Goal: Entertainment & Leisure: Consume media (video, audio)

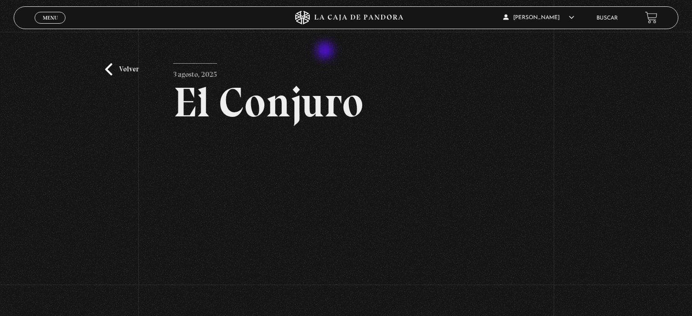
scroll to position [91, 0]
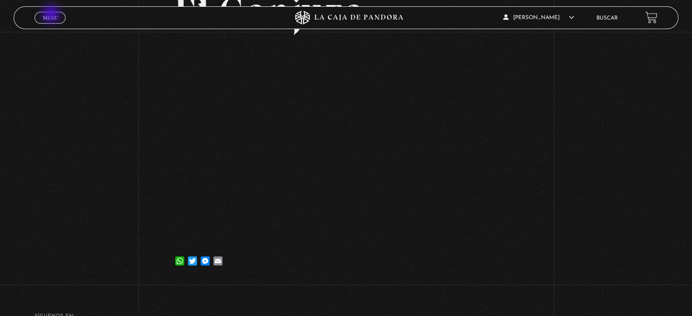
click at [51, 15] on span "Menu" at bounding box center [50, 17] width 15 height 5
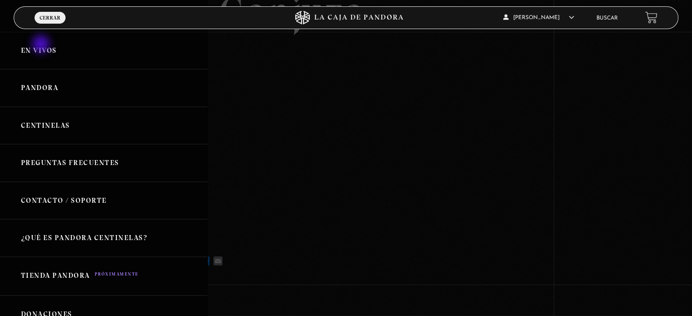
click at [42, 45] on link "En vivos" at bounding box center [103, 51] width 207 height 38
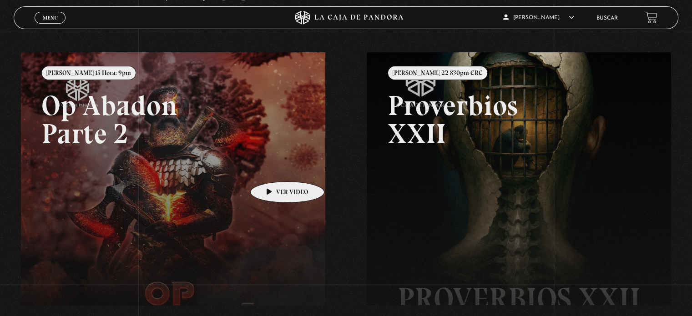
scroll to position [136, 0]
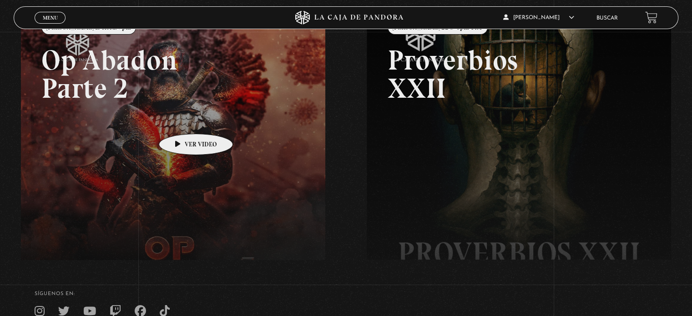
click at [181, 120] on link at bounding box center [367, 165] width 692 height 316
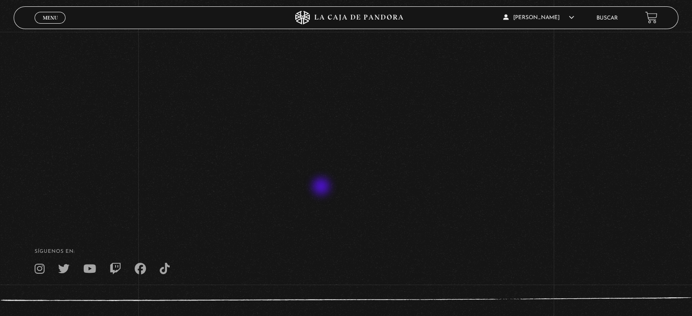
scroll to position [85, 0]
